Goal: Information Seeking & Learning: Learn about a topic

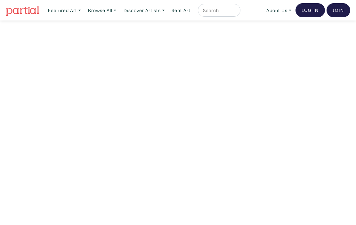
click at [185, 11] on link "Rent Art" at bounding box center [181, 10] width 25 height 13
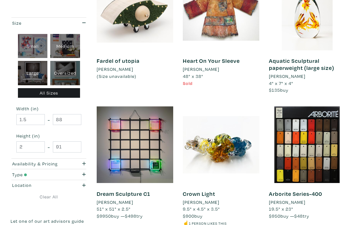
scroll to position [823, 0]
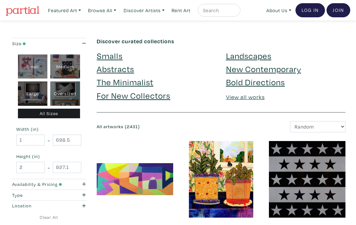
click at [276, 10] on link "About Us" at bounding box center [278, 10] width 31 height 13
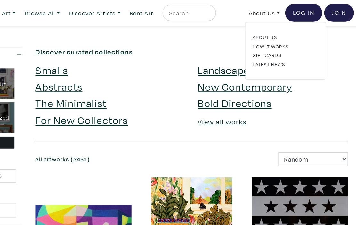
click at [270, 35] on link "How It Works" at bounding box center [296, 37] width 52 height 6
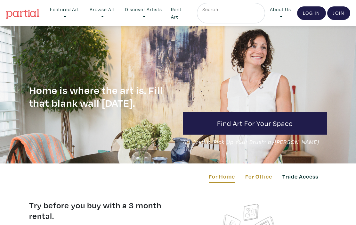
scroll to position [-24, -79]
click at [286, 154] on div "Find art for your space Art Credit: ‘Pick Up Your Brush’ by Carolanne MacLean" at bounding box center [255, 94] width 154 height 137
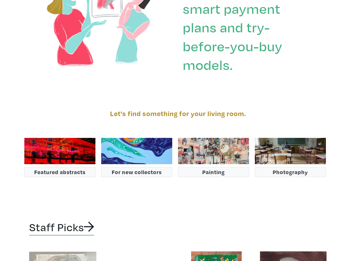
scroll to position [985, 0]
click at [298, 138] on img at bounding box center [290, 151] width 71 height 26
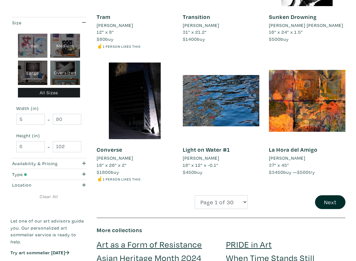
scroll to position [1000, 0]
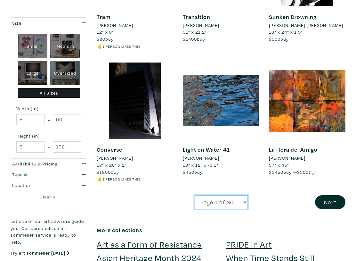
click at [241, 195] on select "Page 1 of 30 Page 2 of 30 Page 3 of 30 Page 4 of 30 Page 5 of 30 Page 6 of 30 P…" at bounding box center [221, 202] width 53 height 14
click at [268, 173] on div "La Hora del Amigo Ernesto Cabral 37" x 45" $3450 buy — $500 try" at bounding box center [307, 128] width 86 height 133
click at [334, 196] on button "Next" at bounding box center [330, 202] width 30 height 14
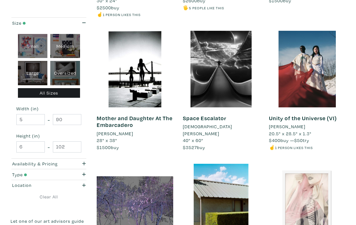
scroll to position [503, 0]
